Goal: Information Seeking & Learning: Learn about a topic

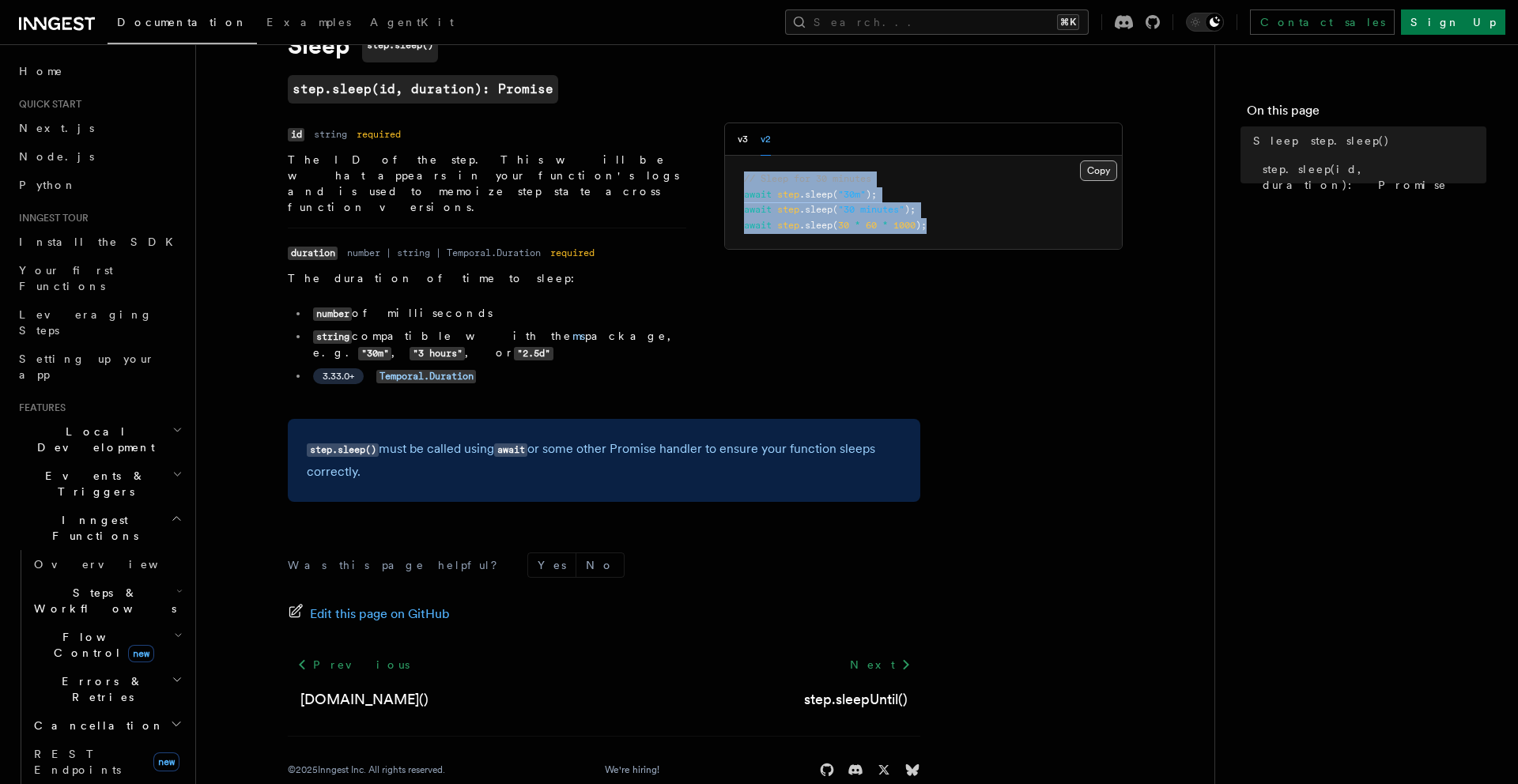
click at [1104, 166] on button "Copy Copied" at bounding box center [1099, 170] width 37 height 21
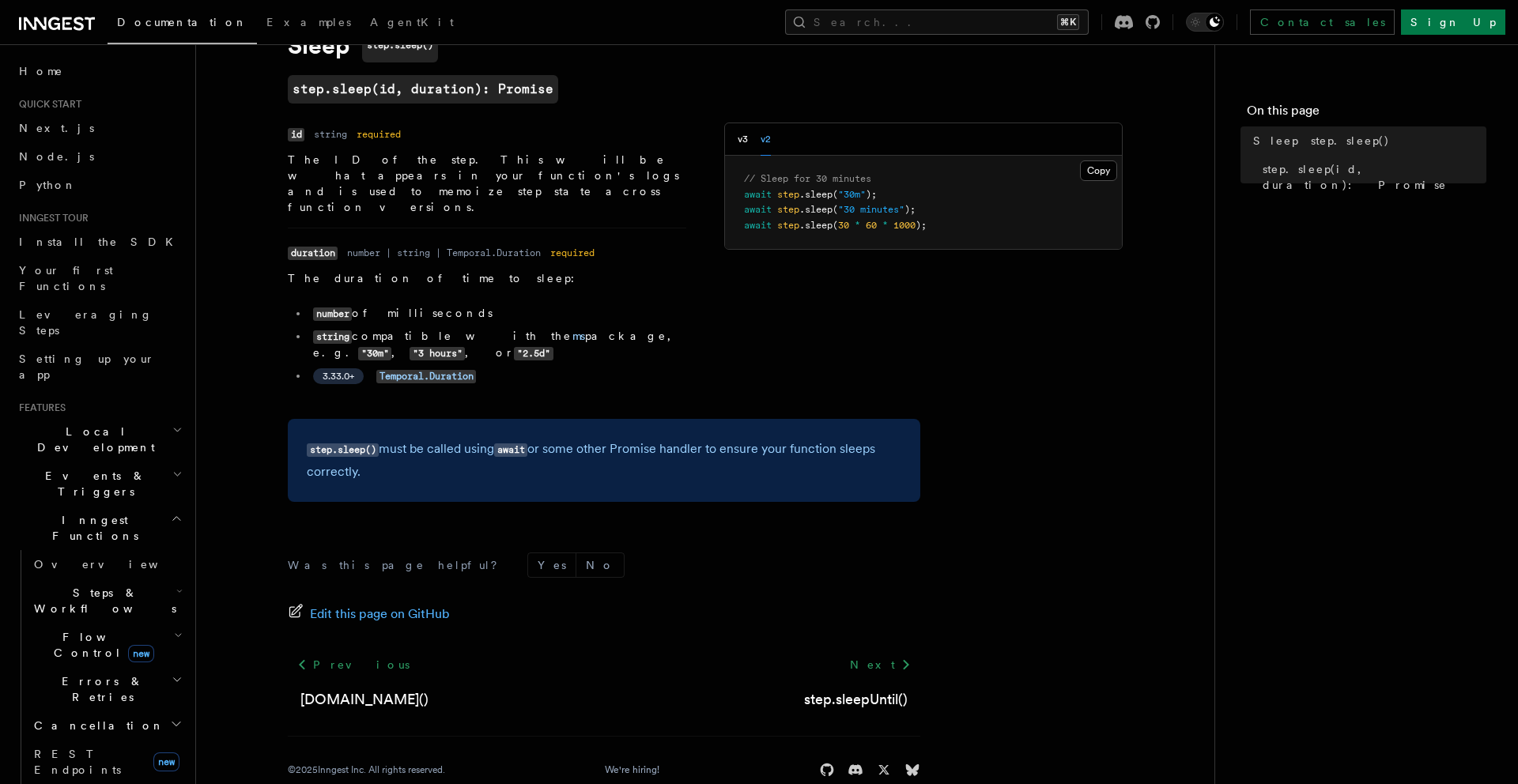
click at [750, 140] on div "v3 v2" at bounding box center [755, 139] width 33 height 33
click at [748, 140] on button "v3" at bounding box center [743, 139] width 10 height 33
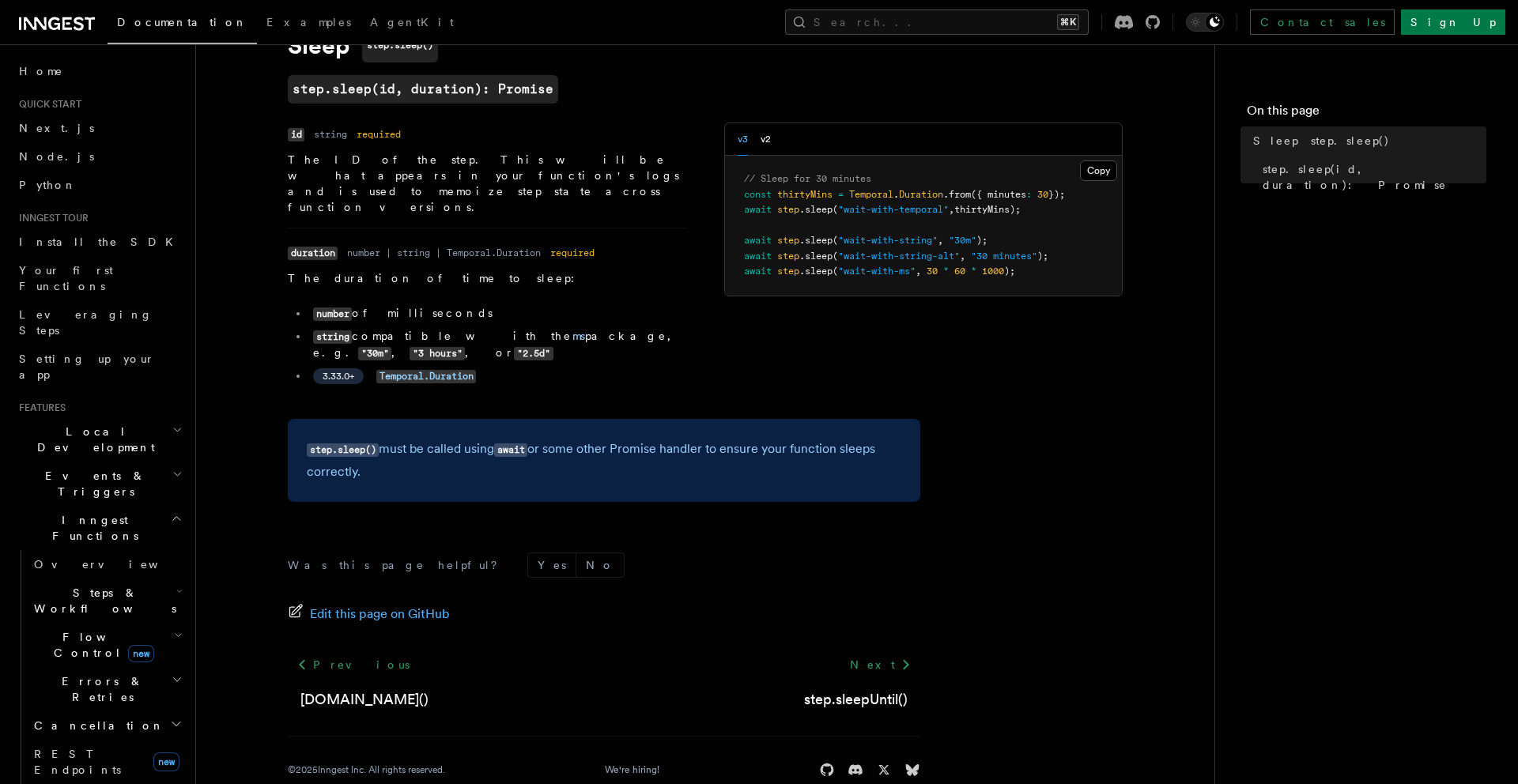
click at [772, 139] on div "v3 v2" at bounding box center [923, 139] width 397 height 33
click at [768, 140] on button "v2" at bounding box center [765, 139] width 10 height 33
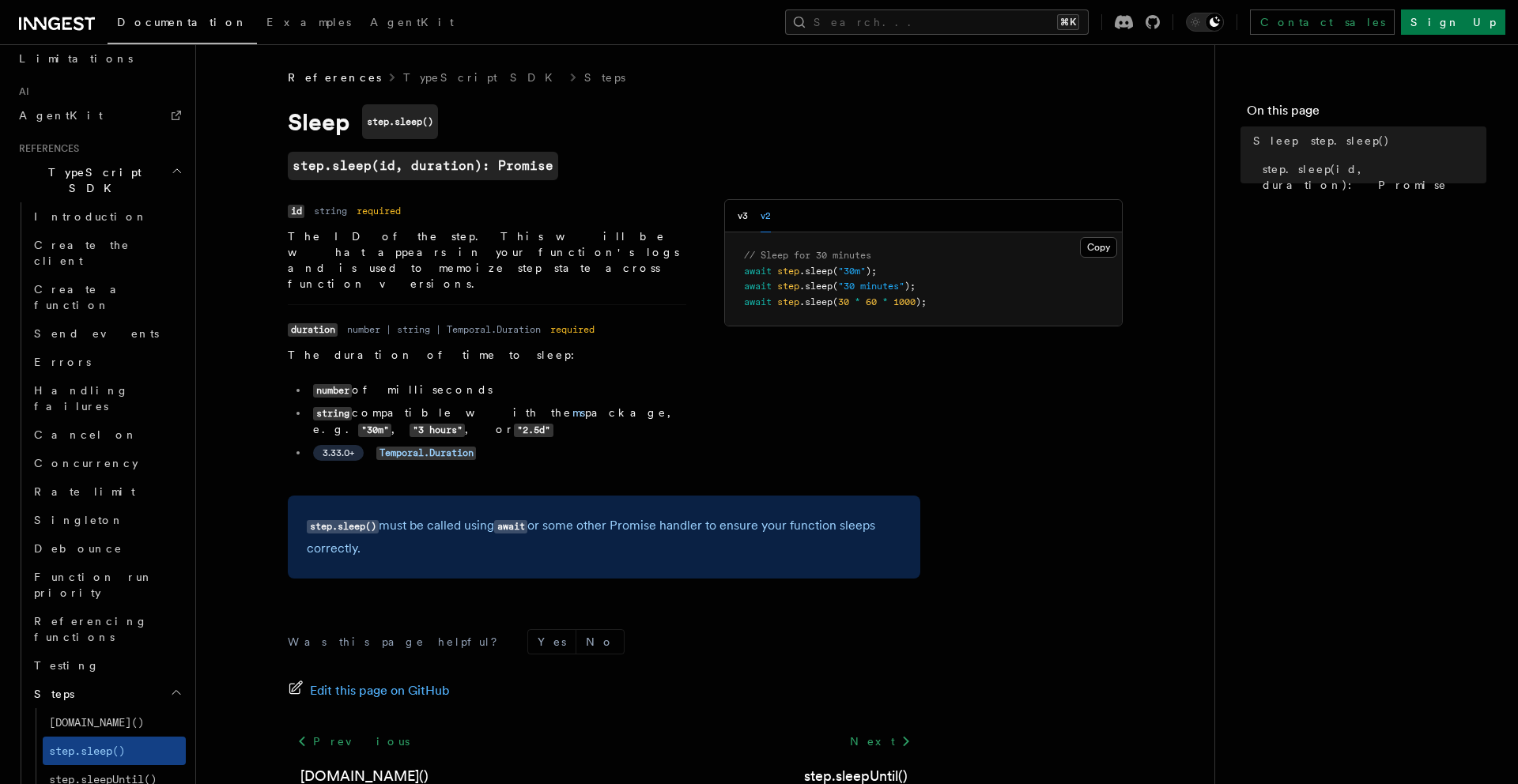
scroll to position [1010, 0]
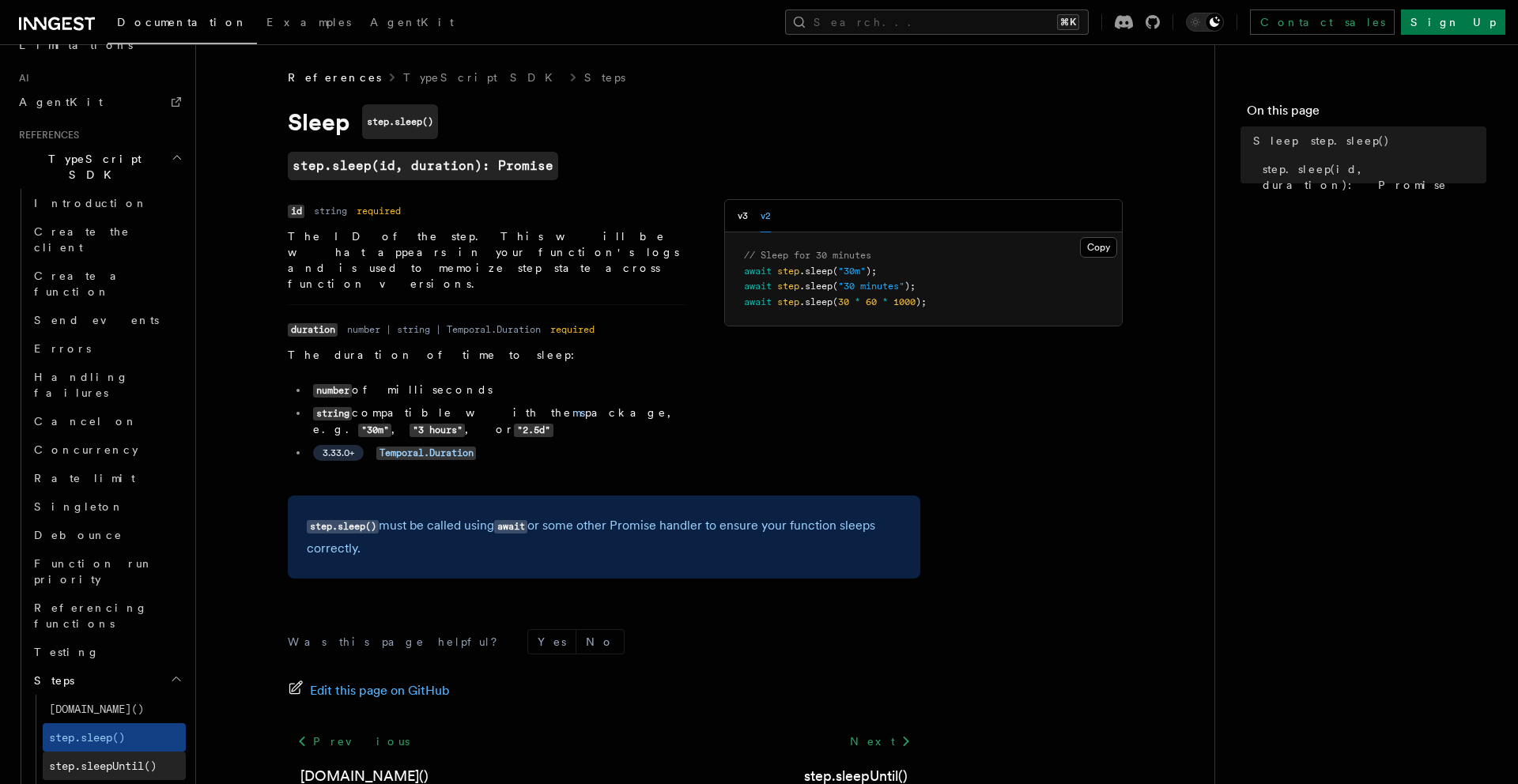
click at [101, 759] on span "step.sleepUntil()" at bounding box center [102, 765] width 107 height 13
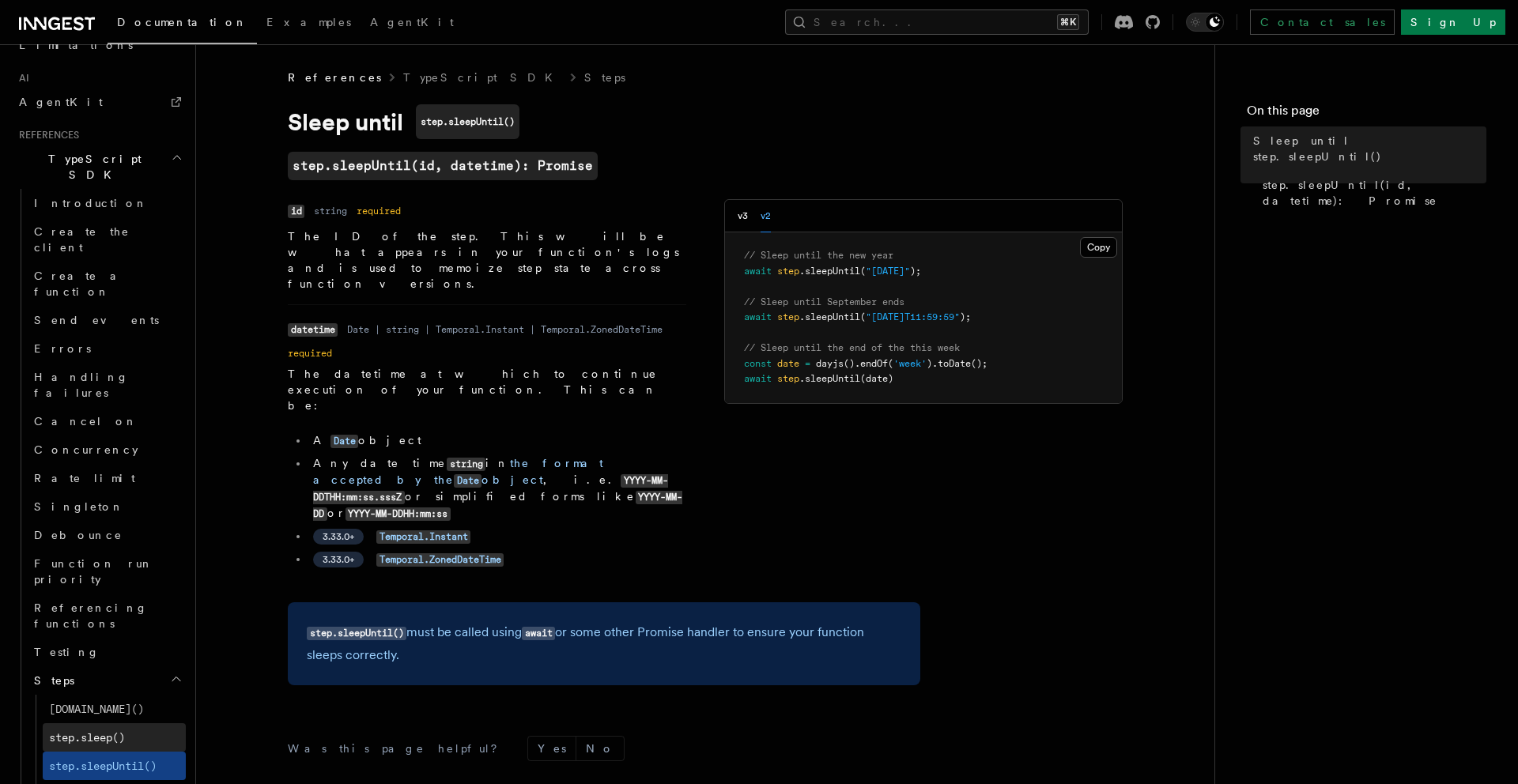
click at [107, 724] on link "step.sleep()" at bounding box center [113, 738] width 143 height 29
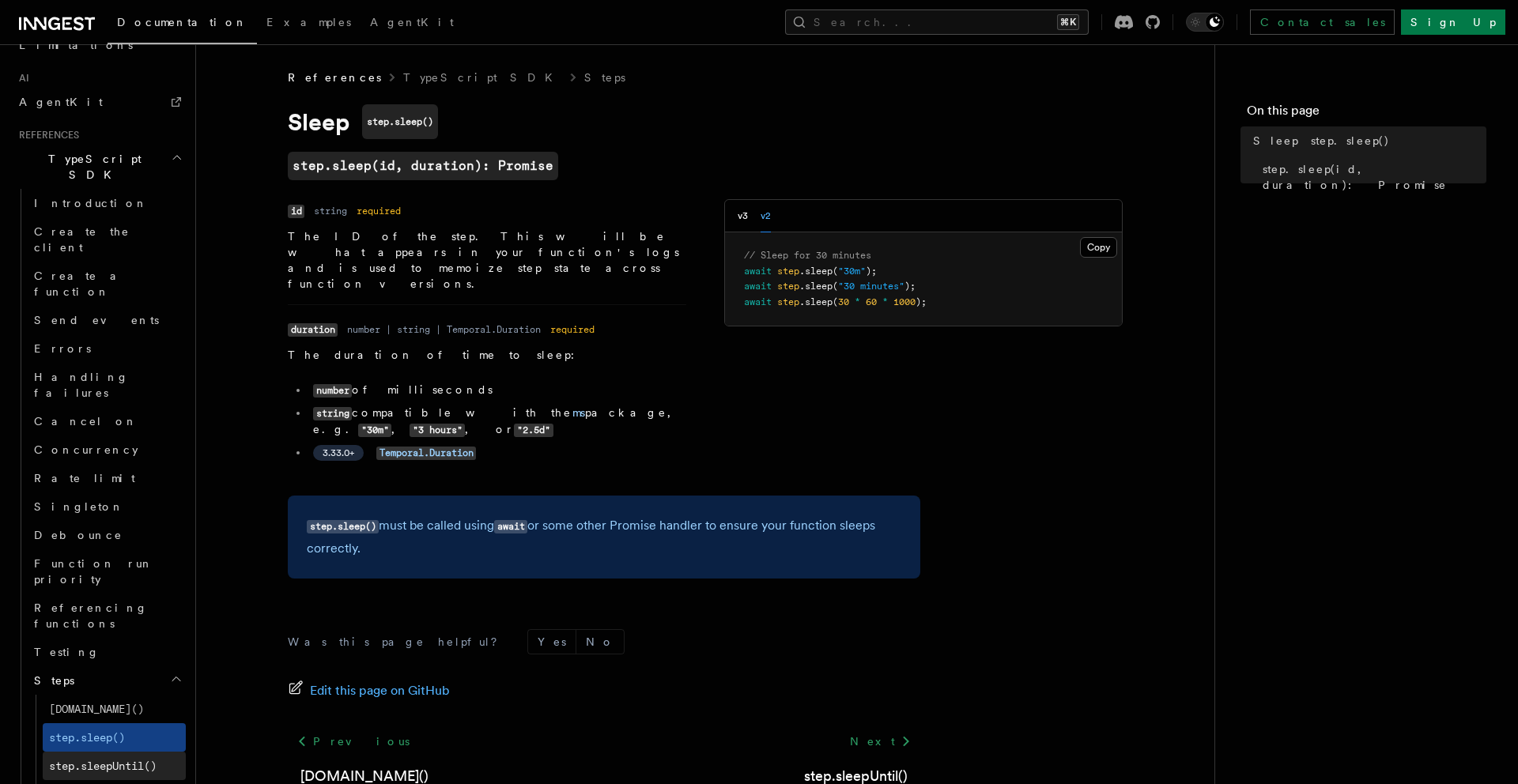
click at [109, 759] on span "step.sleepUntil()" at bounding box center [102, 765] width 107 height 13
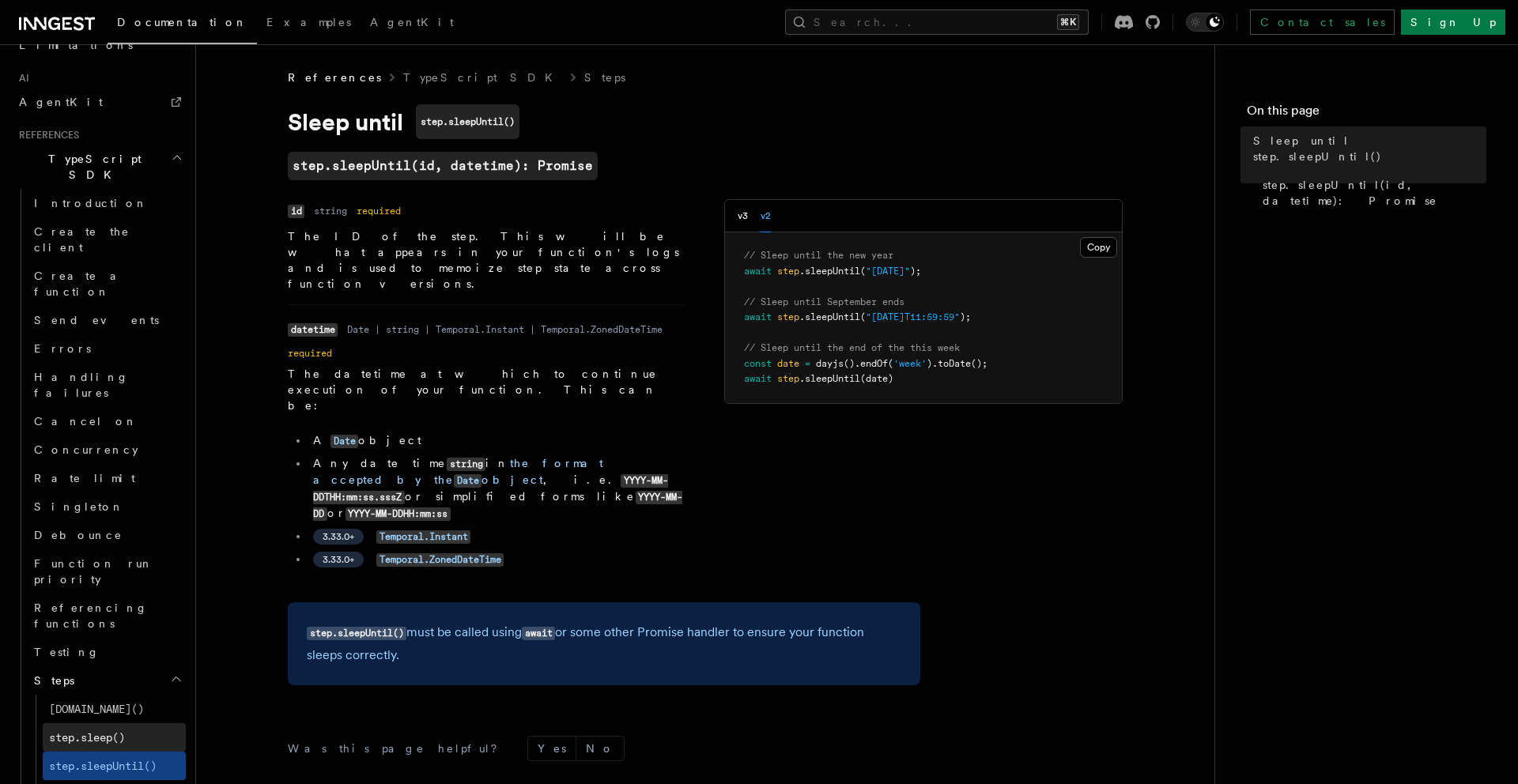
click at [79, 732] on span "step.sleep()" at bounding box center [87, 738] width 76 height 13
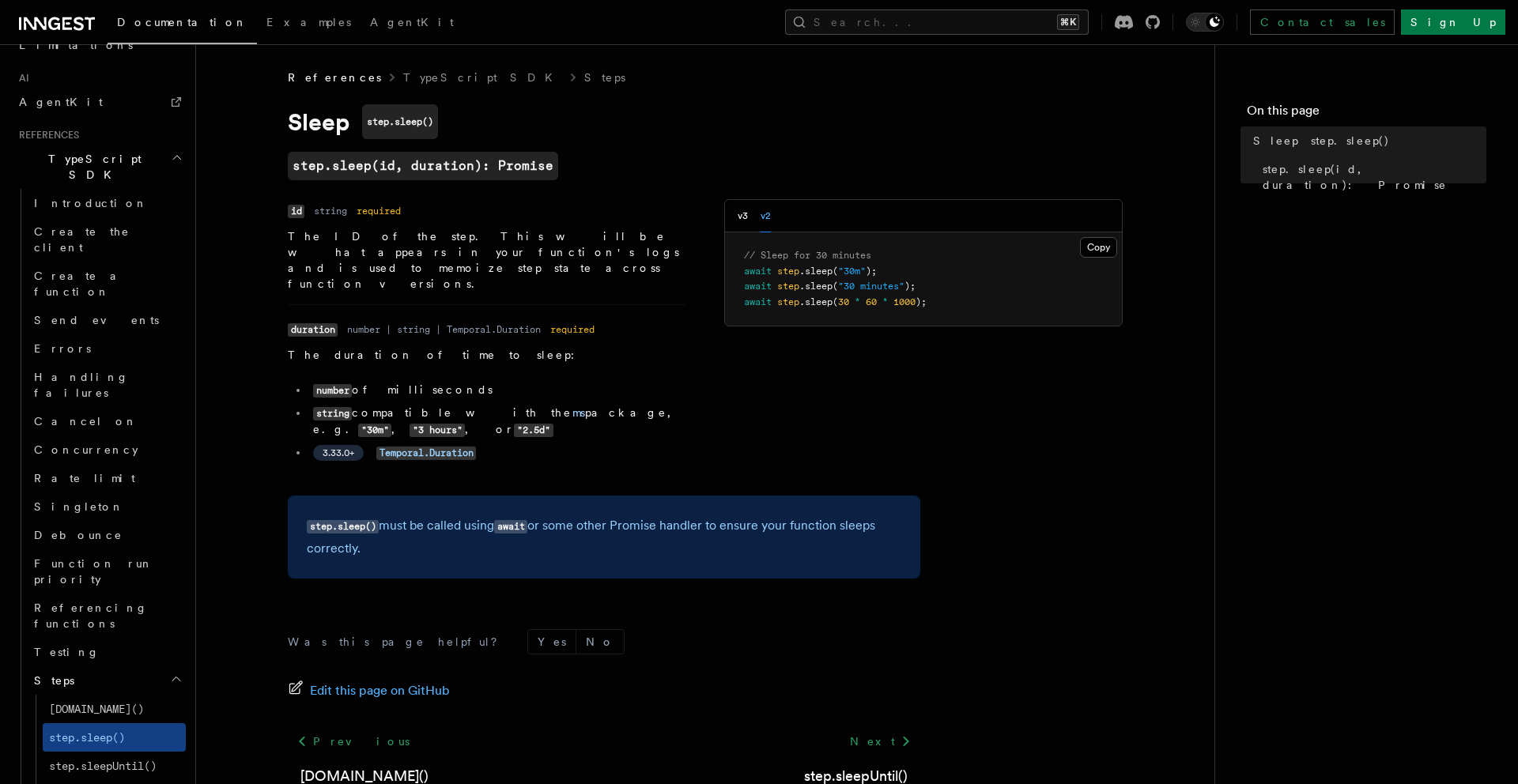
scroll to position [2, 0]
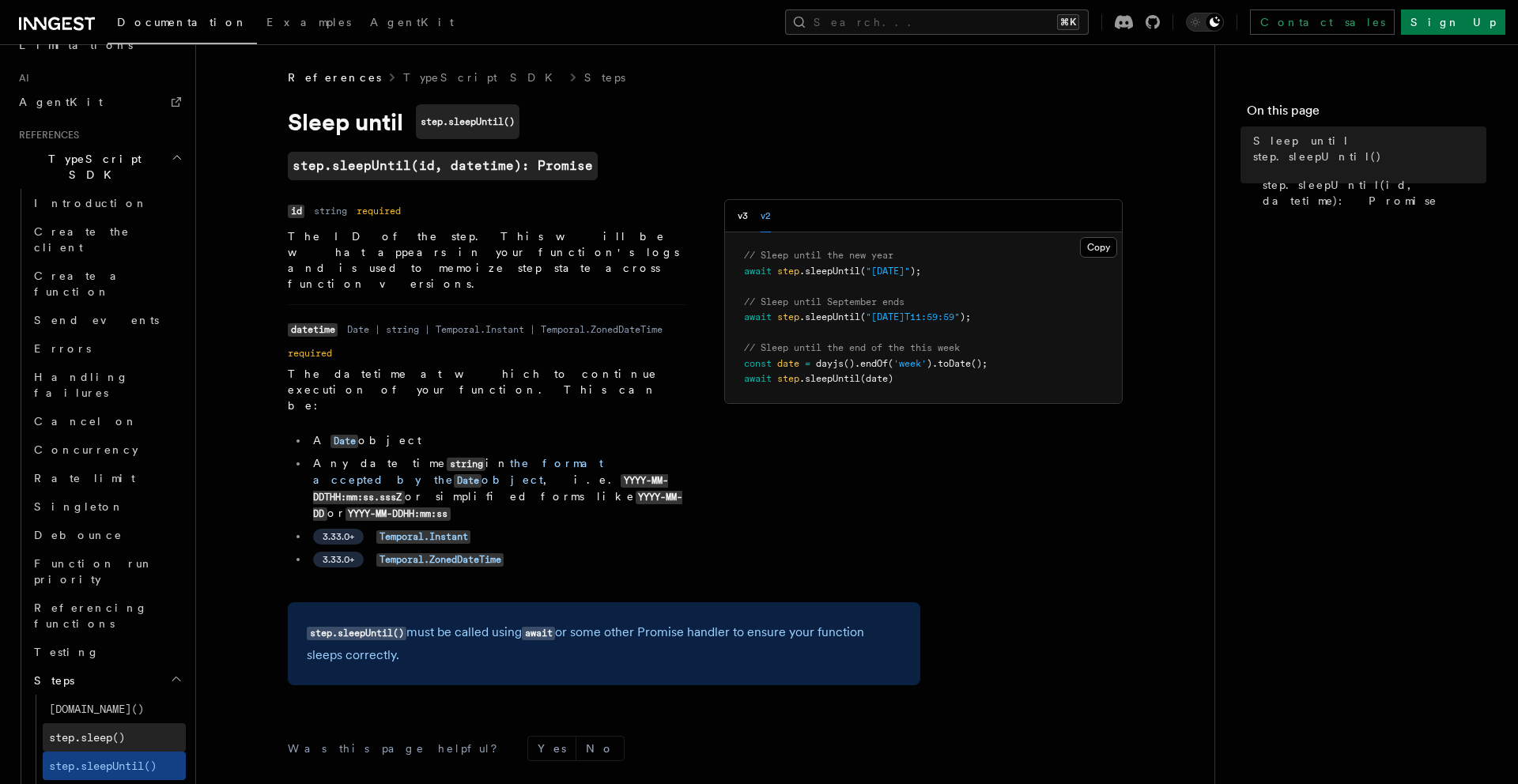
click at [112, 732] on span "step.sleep()" at bounding box center [87, 738] width 76 height 13
